Goal: Task Accomplishment & Management: Complete application form

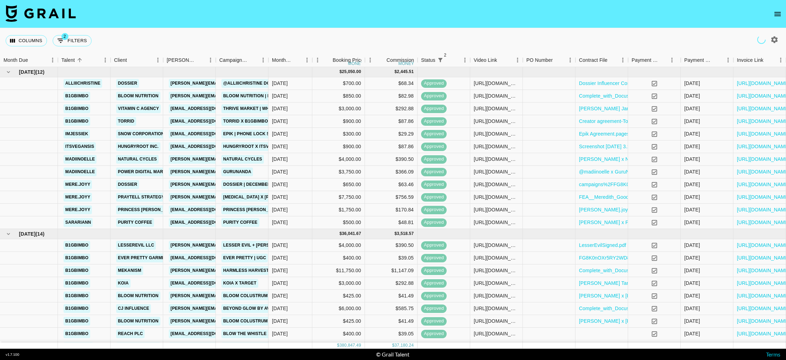
click at [777, 9] on button "open drawer" at bounding box center [777, 14] width 14 height 14
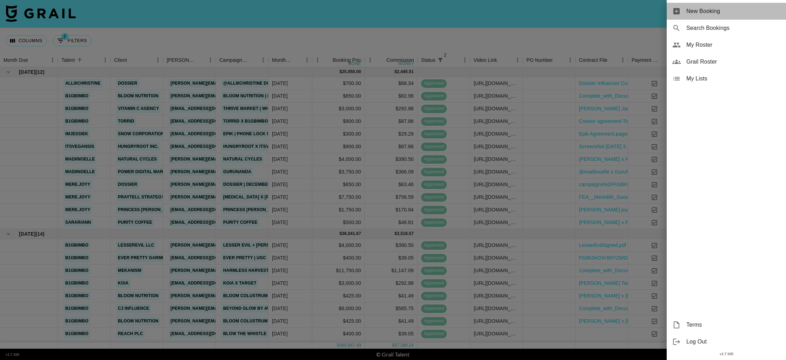
click at [742, 11] on span "New Booking" at bounding box center [733, 11] width 94 height 8
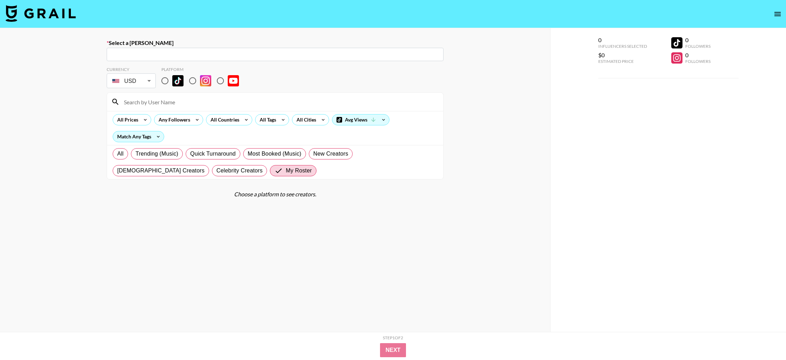
click at [263, 54] on input "text" at bounding box center [275, 55] width 328 height 8
paste input "[PERSON_NAME][EMAIL_ADDRESS][DOMAIN_NAME]"
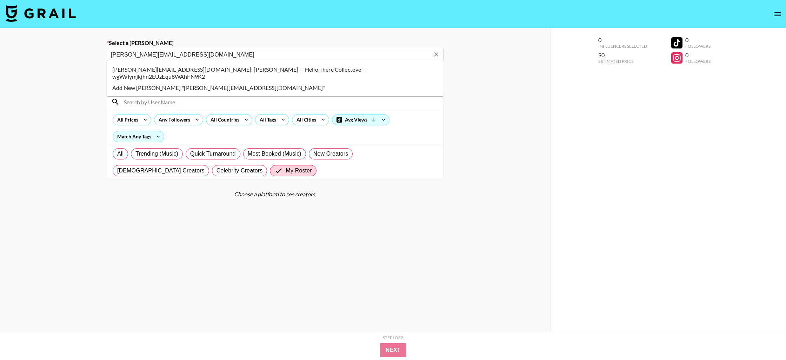
click at [279, 72] on li "[PERSON_NAME][EMAIL_ADDRESS][DOMAIN_NAME]: [PERSON_NAME] -- Hello There Collect…" at bounding box center [275, 73] width 337 height 18
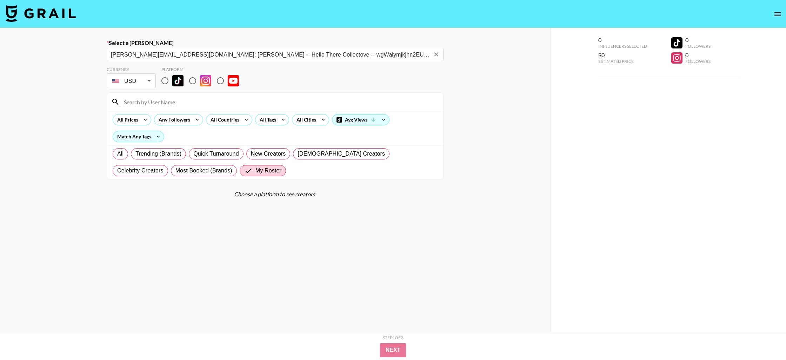
type input "[PERSON_NAME][EMAIL_ADDRESS][DOMAIN_NAME]: [PERSON_NAME] -- Hello There Collect…"
click at [79, 104] on div "Select a Booker [EMAIL_ADDRESS][DOMAIN_NAME]: [PERSON_NAME] -- Hello There Coll…" at bounding box center [275, 204] width 550 height 353
click at [163, 82] on input "radio" at bounding box center [164, 80] width 15 height 15
radio input "true"
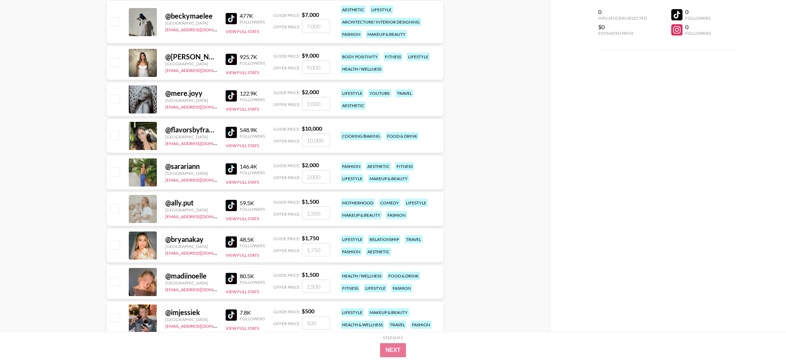
scroll to position [236, 0]
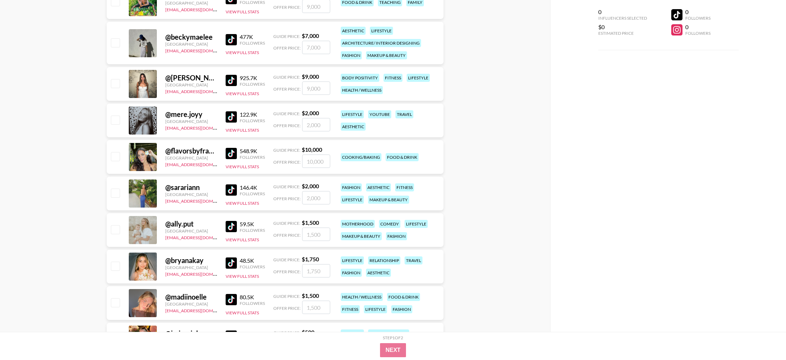
click at [116, 121] on input "checkbox" at bounding box center [115, 119] width 8 height 8
checkbox input "true"
drag, startPoint x: 321, startPoint y: 125, endPoint x: 301, endPoint y: 125, distance: 20.0
click at [302, 125] on input "2000" at bounding box center [316, 124] width 28 height 13
type input "600"
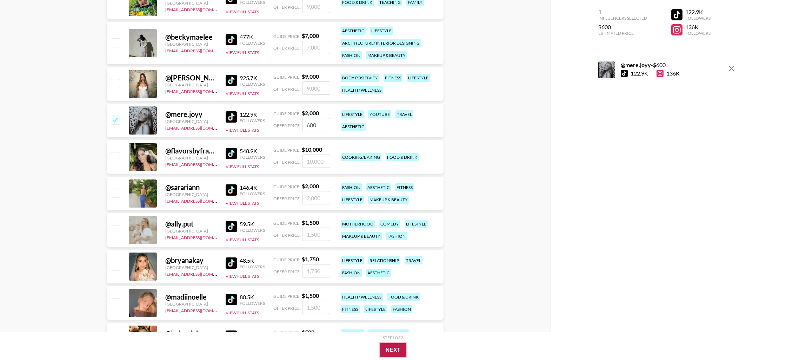
drag, startPoint x: 401, startPoint y: 345, endPoint x: 374, endPoint y: 318, distance: 38.4
click at [401, 345] on button "Next" at bounding box center [393, 350] width 27 height 14
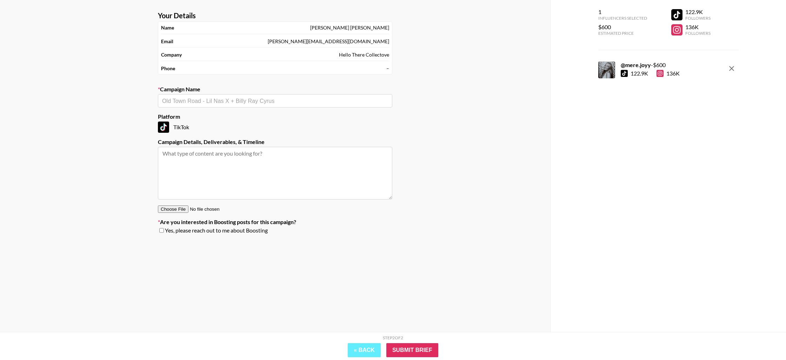
click at [232, 104] on input "text" at bounding box center [275, 101] width 226 height 8
click at [254, 115] on li "Add New Campaign: "Ember Mug"" at bounding box center [275, 115] width 234 height 11
type input "Ember Mug"
click at [196, 168] on textarea at bounding box center [275, 173] width 234 height 53
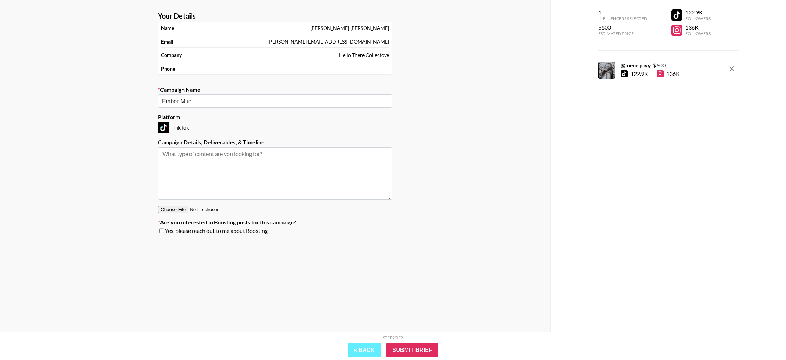
drag, startPoint x: 226, startPoint y: 196, endPoint x: 221, endPoint y: 198, distance: 5.3
click at [226, 196] on textarea at bounding box center [275, 173] width 234 height 53
paste textarea "Deliverable:​ 1x TikTok Product:​ Heated Mug Timeline:​ TBD Usage:​ 12 Months P…"
type textarea "Deliverable:​ 1x TikTok Product:​ Heated Mug Timeline:​ TBD Usage:​ 12 Months P…"
drag, startPoint x: 161, startPoint y: 231, endPoint x: 224, endPoint y: 257, distance: 67.6
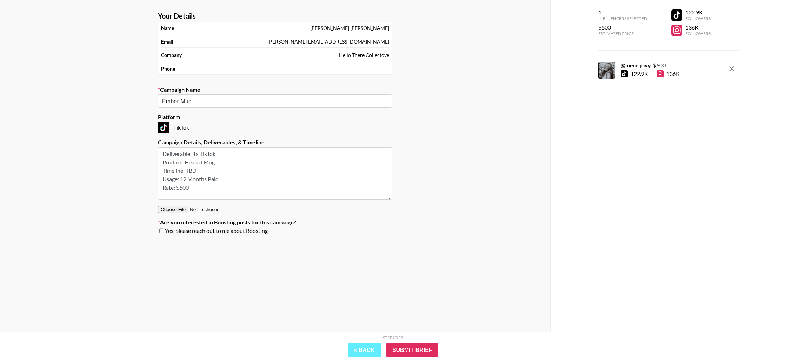
click at [163, 232] on input "checkbox" at bounding box center [161, 230] width 5 height 5
checkbox input "true"
click at [416, 345] on input "Submit Brief" at bounding box center [412, 350] width 52 height 14
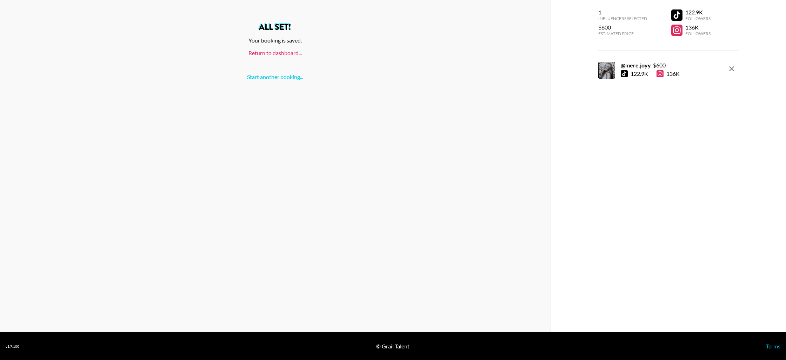
click at [284, 55] on link "Return to dashboard..." at bounding box center [274, 52] width 53 height 7
